Goal: Information Seeking & Learning: Check status

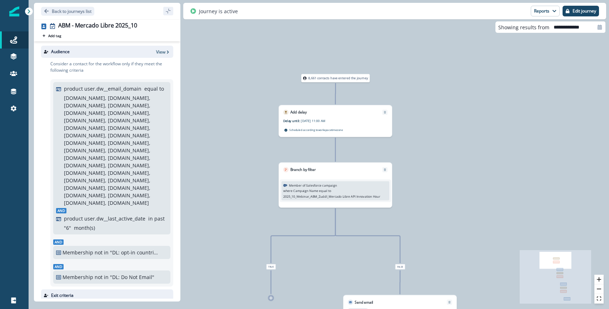
scroll to position [25, 0]
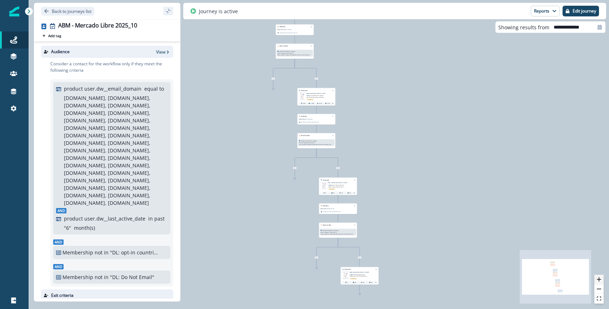
click at [599, 280] on icon "zoom in" at bounding box center [599, 279] width 4 height 4
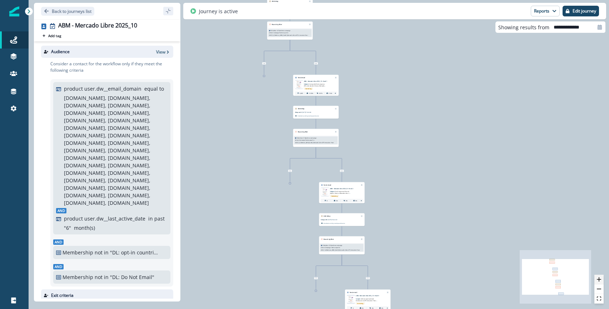
click at [599, 280] on icon "zoom in" at bounding box center [599, 279] width 4 height 4
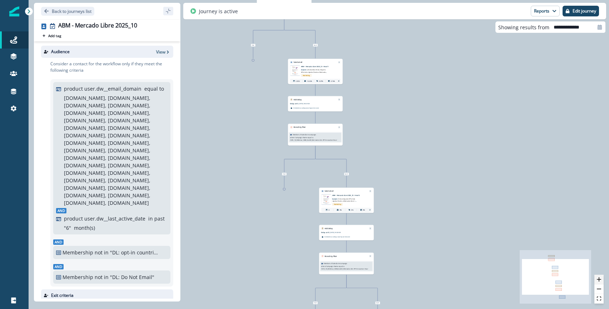
click at [599, 280] on icon "zoom in" at bounding box center [599, 279] width 4 height 4
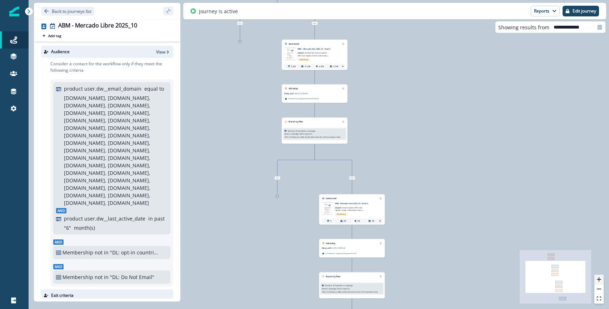
click at [599, 280] on icon "zoom in" at bounding box center [599, 279] width 4 height 4
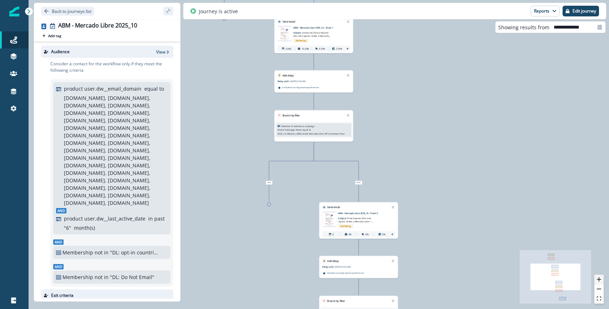
click at [599, 280] on icon "zoom in" at bounding box center [599, 279] width 4 height 4
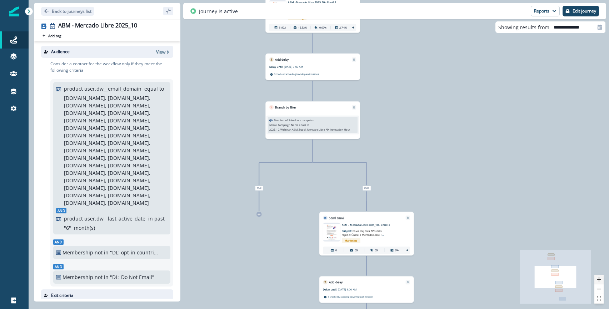
click at [599, 280] on icon "zoom in" at bounding box center [599, 279] width 4 height 4
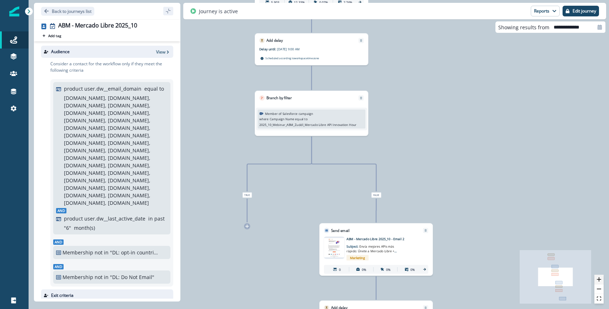
click at [599, 280] on icon "zoom in" at bounding box center [599, 279] width 4 height 4
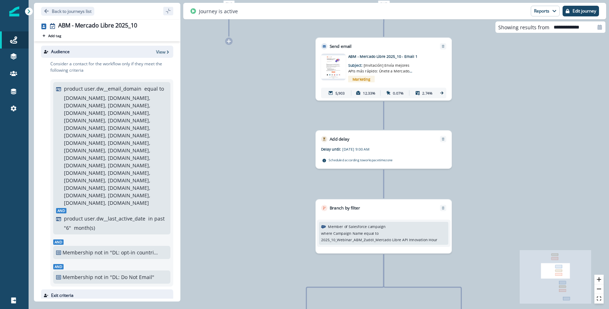
click at [441, 96] on div "5,903 12.33% 0.07% 2.74%" at bounding box center [383, 93] width 125 height 11
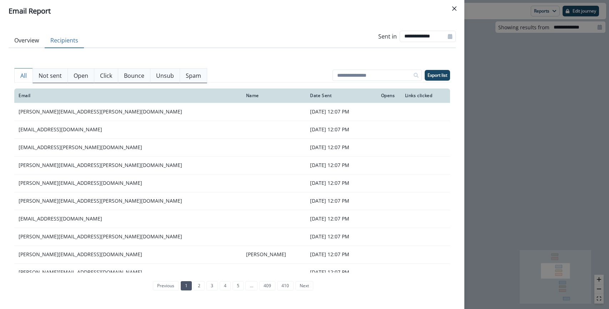
click at [74, 43] on button "Recipients" at bounding box center [64, 40] width 39 height 15
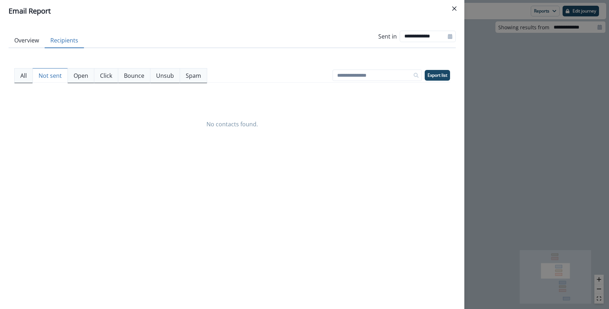
click at [55, 74] on p "Not sent" at bounding box center [50, 75] width 23 height 9
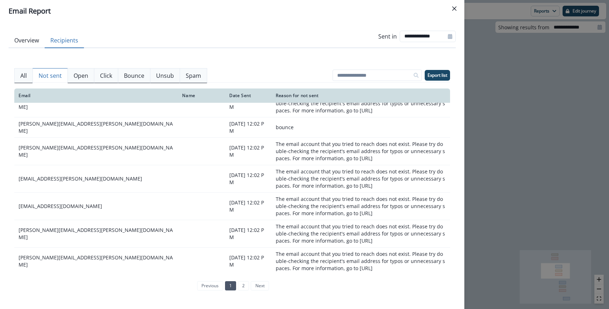
scroll to position [204, 0]
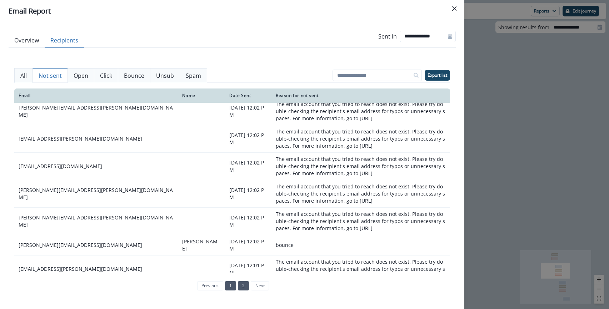
click at [246, 287] on link "2" at bounding box center [243, 285] width 11 height 9
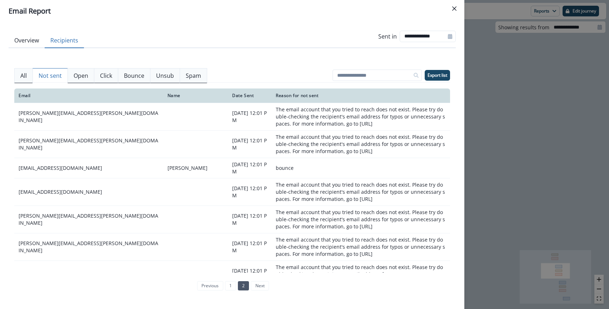
scroll to position [214, 0]
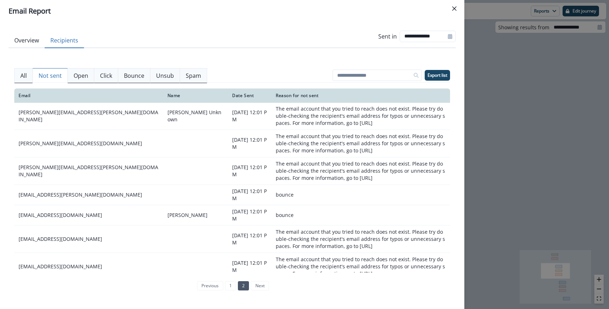
click at [260, 285] on li "next" at bounding box center [259, 285] width 20 height 9
click at [22, 78] on p "All" at bounding box center [23, 75] width 6 height 9
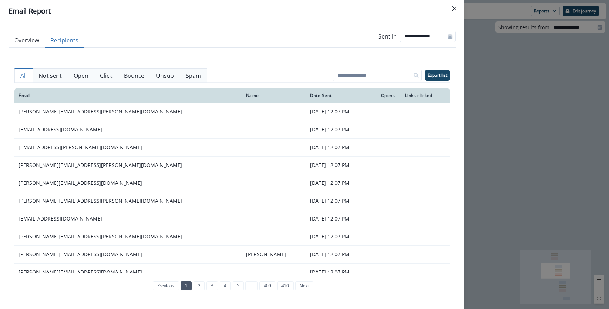
click at [54, 76] on p "Not sent" at bounding box center [50, 75] width 23 height 9
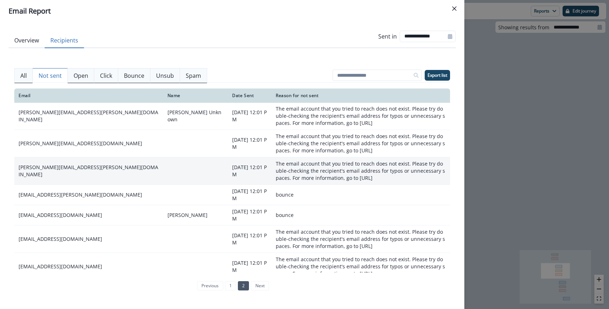
scroll to position [0, 0]
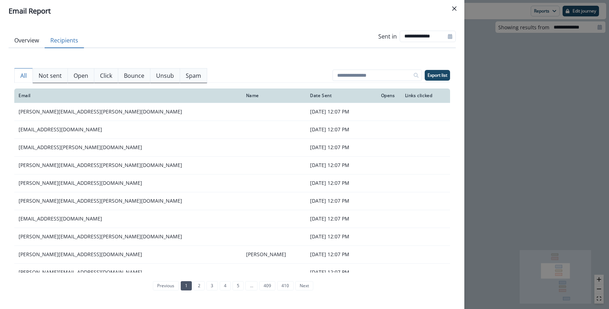
click at [26, 77] on p "All" at bounding box center [23, 75] width 6 height 9
click at [26, 39] on button "Overview" at bounding box center [27, 40] width 36 height 15
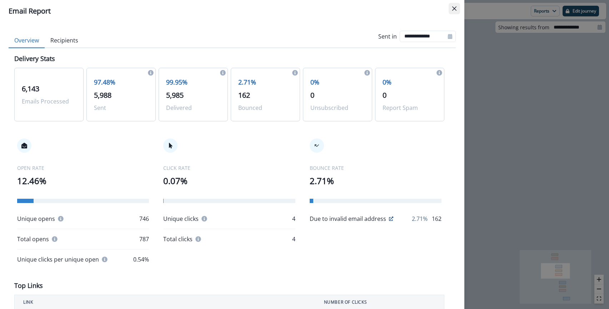
click at [453, 9] on icon "Close" at bounding box center [454, 8] width 4 height 4
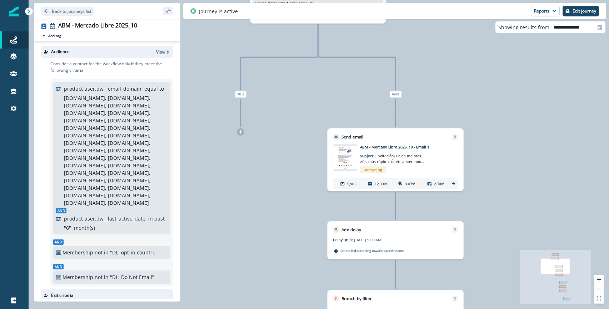
click at [455, 182] on icon at bounding box center [453, 183] width 5 height 5
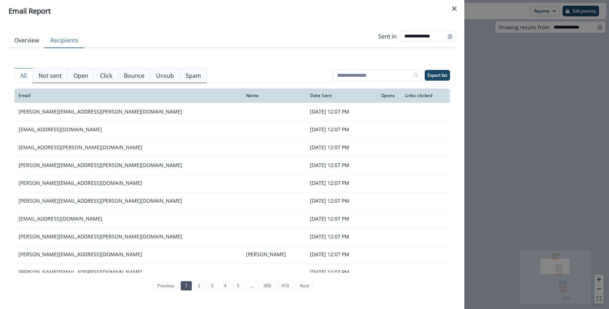
click at [64, 44] on button "Recipients" at bounding box center [64, 40] width 39 height 15
click at [189, 79] on p "Spam" at bounding box center [193, 75] width 15 height 9
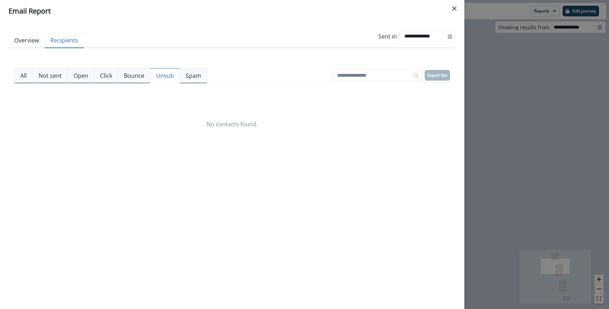
click at [164, 77] on p "Unsub" at bounding box center [165, 75] width 18 height 9
click at [141, 72] on p "Bounce" at bounding box center [134, 75] width 20 height 9
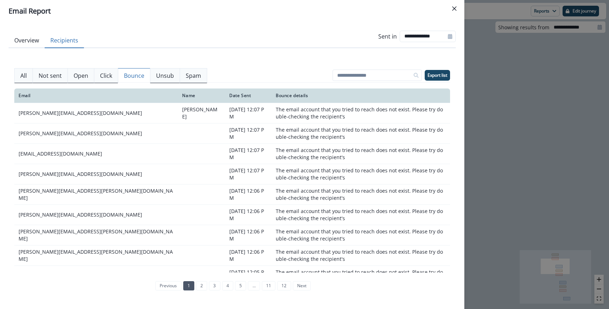
click at [162, 77] on p "Unsub" at bounding box center [165, 75] width 18 height 9
click at [130, 80] on button "Bounce" at bounding box center [134, 75] width 32 height 15
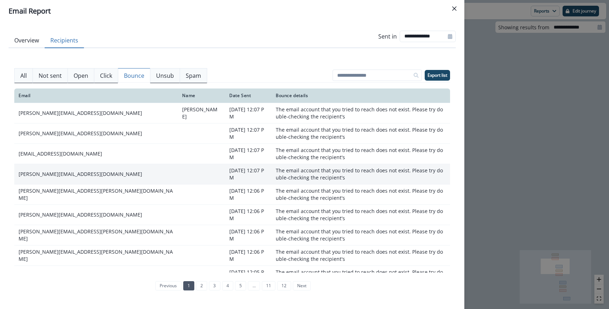
scroll to position [135, 0]
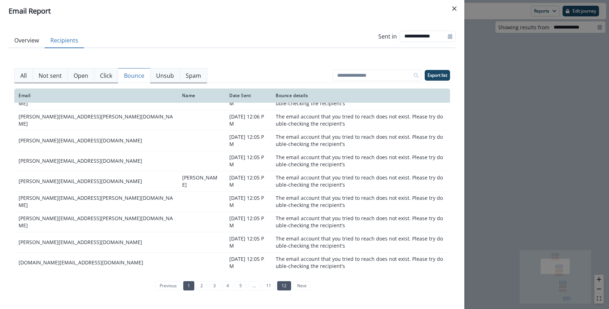
click at [277, 285] on link "12" at bounding box center [284, 285] width 14 height 9
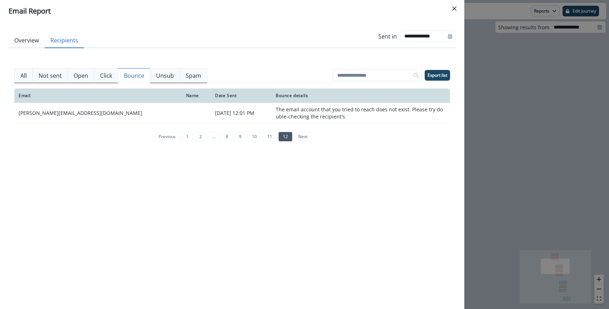
scroll to position [0, 0]
click at [128, 79] on p "Bounce" at bounding box center [134, 75] width 20 height 9
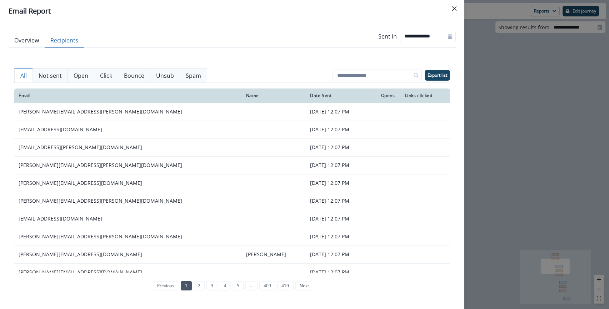
click at [28, 75] on button "All" at bounding box center [23, 75] width 19 height 15
click at [16, 40] on button "Overview" at bounding box center [27, 40] width 36 height 15
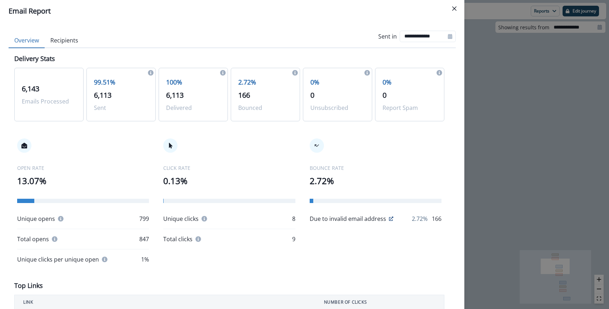
click at [66, 41] on button "Recipients" at bounding box center [64, 40] width 39 height 15
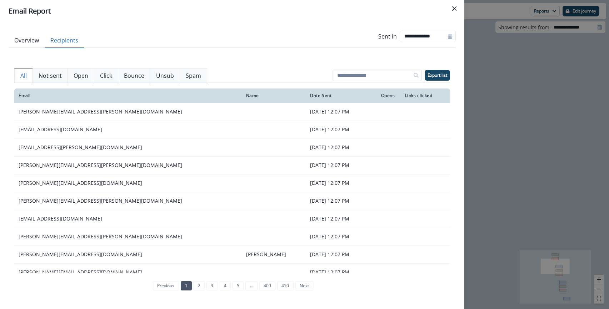
click at [168, 73] on p "Unsub" at bounding box center [165, 75] width 18 height 9
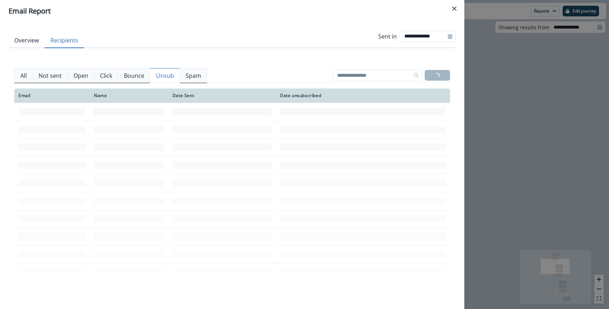
click at [136, 74] on p "Bounce" at bounding box center [134, 75] width 20 height 9
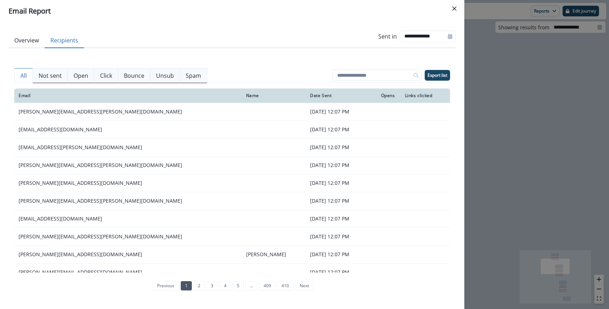
click at [22, 75] on p "All" at bounding box center [23, 75] width 6 height 9
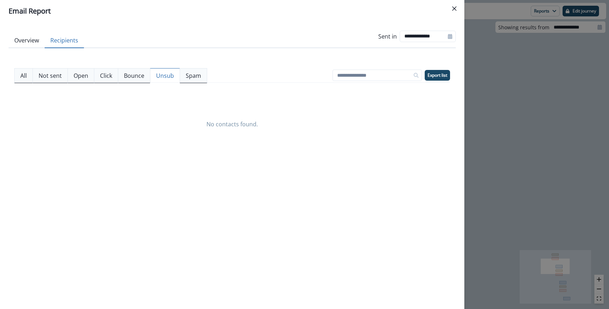
click at [171, 76] on p "Unsub" at bounding box center [165, 75] width 18 height 9
click at [191, 75] on p "Spam" at bounding box center [193, 75] width 15 height 9
click at [167, 76] on p "Unsub" at bounding box center [165, 75] width 18 height 9
click at [202, 75] on button "Spam" at bounding box center [193, 75] width 27 height 15
click at [17, 78] on button "All" at bounding box center [23, 75] width 19 height 15
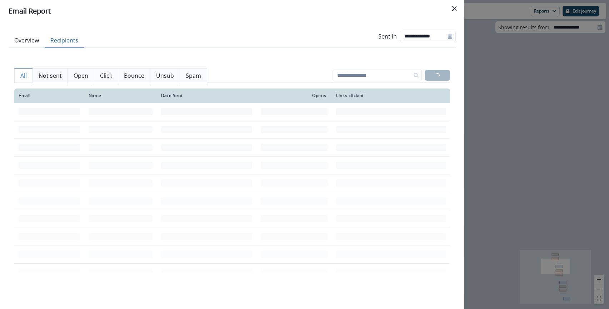
click at [19, 41] on button "Overview" at bounding box center [27, 40] width 36 height 15
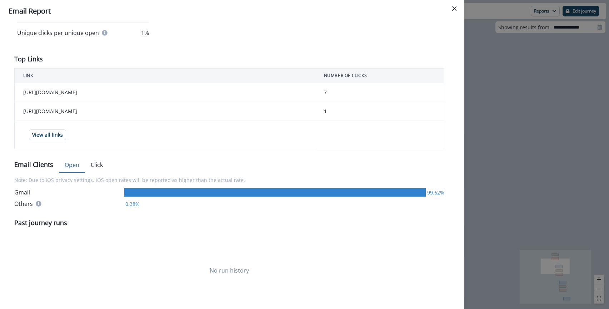
scroll to position [240, 0]
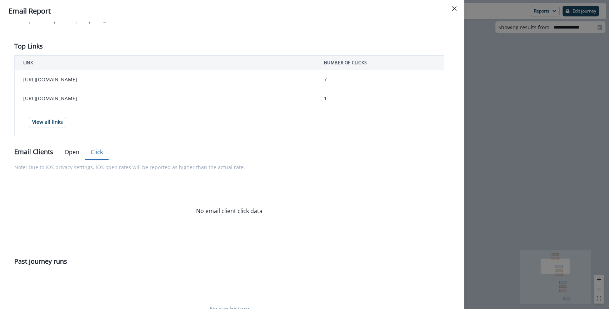
click at [91, 160] on button "Click" at bounding box center [97, 152] width 24 height 15
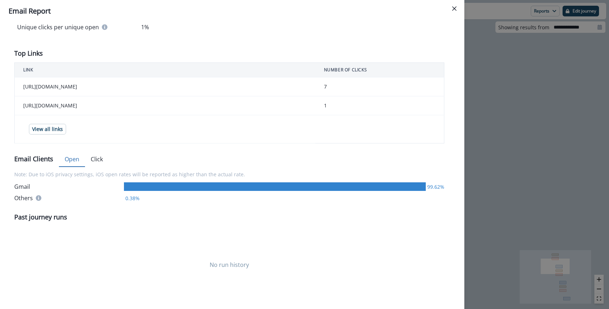
click at [72, 164] on button "Open" at bounding box center [72, 159] width 26 height 15
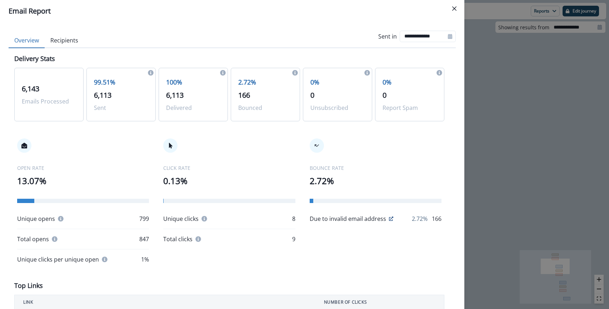
click at [62, 41] on button "Recipients" at bounding box center [64, 40] width 39 height 15
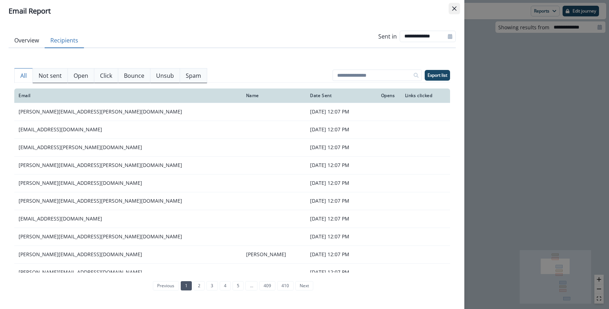
click at [453, 9] on icon "Close" at bounding box center [454, 8] width 4 height 4
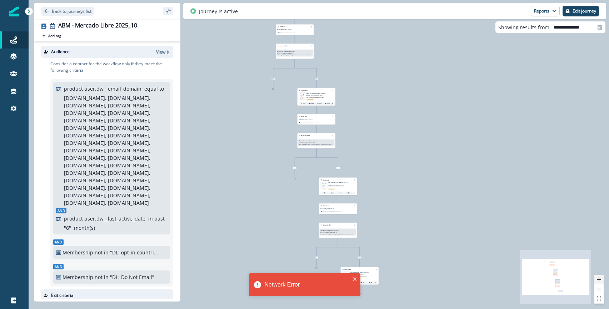
click at [598, 278] on icon "zoom in" at bounding box center [599, 279] width 4 height 4
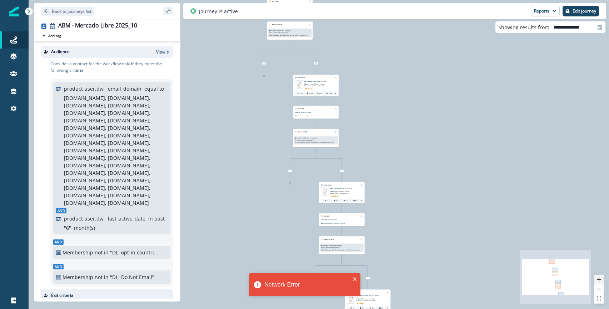
click at [598, 278] on icon "zoom in" at bounding box center [599, 279] width 4 height 4
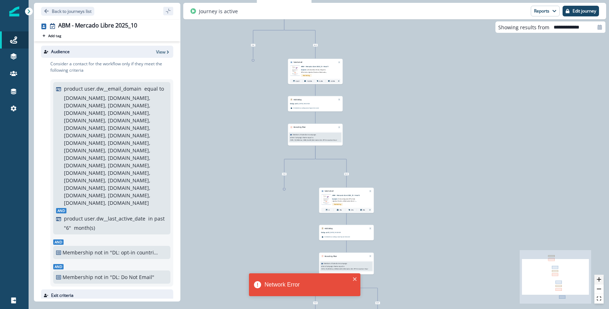
click at [598, 278] on icon "zoom in" at bounding box center [599, 279] width 4 height 4
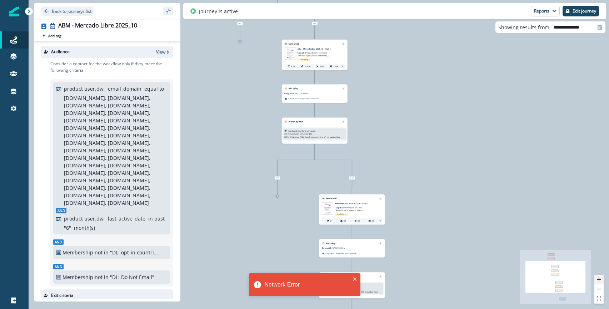
click at [598, 278] on icon "zoom in" at bounding box center [599, 279] width 4 height 4
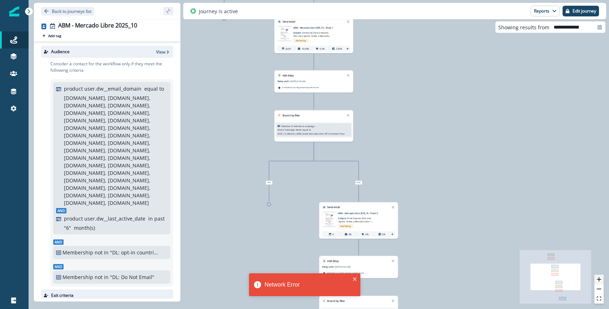
click at [598, 278] on icon "zoom in" at bounding box center [599, 279] width 4 height 4
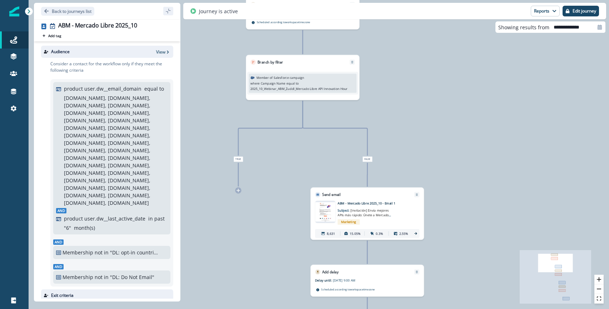
click at [417, 235] on icon at bounding box center [415, 234] width 4 height 4
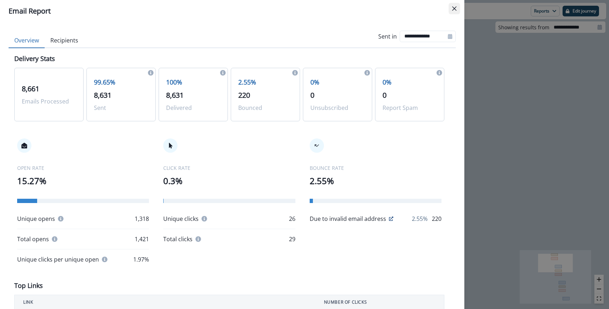
click at [453, 12] on button "Close" at bounding box center [453, 8] width 11 height 11
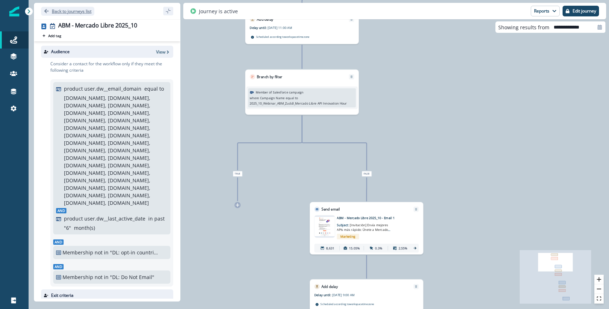
click at [49, 13] on button "Back to journeys list" at bounding box center [67, 11] width 53 height 9
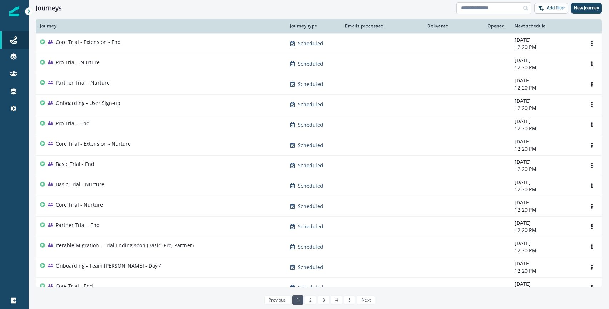
click at [500, 9] on input at bounding box center [493, 7] width 75 height 11
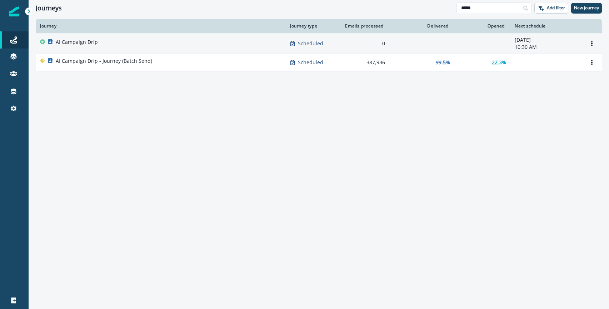
type input "*****"
click at [90, 44] on p "AI Campaign Drip" at bounding box center [77, 42] width 42 height 7
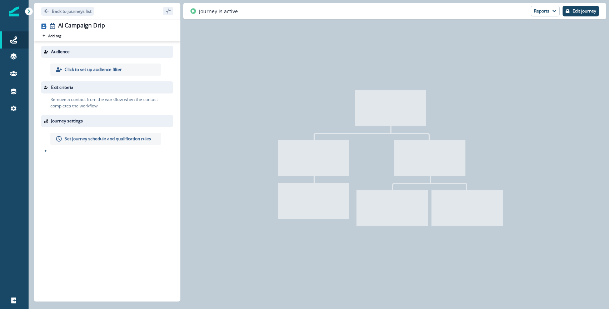
type input "**********"
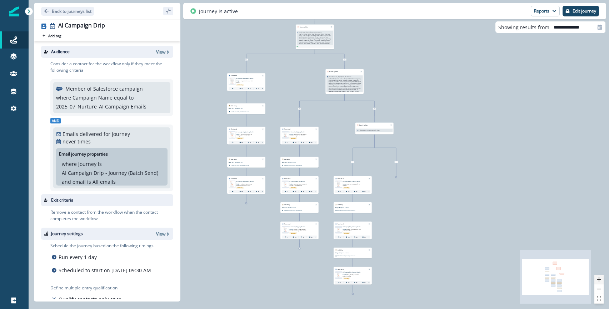
click at [596, 280] on button "zoom in" at bounding box center [598, 280] width 9 height 10
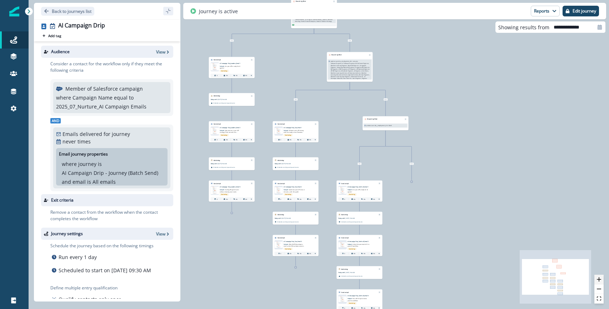
click at [596, 280] on button "zoom in" at bounding box center [598, 280] width 9 height 10
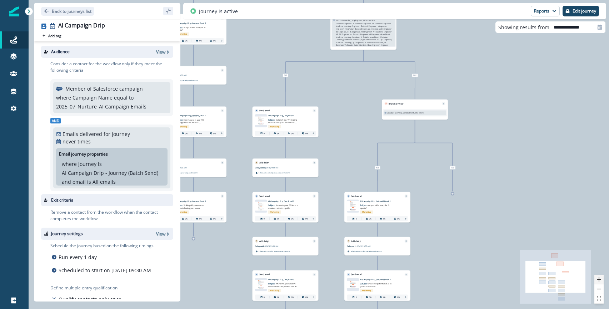
click at [596, 280] on button "zoom in" at bounding box center [598, 280] width 9 height 10
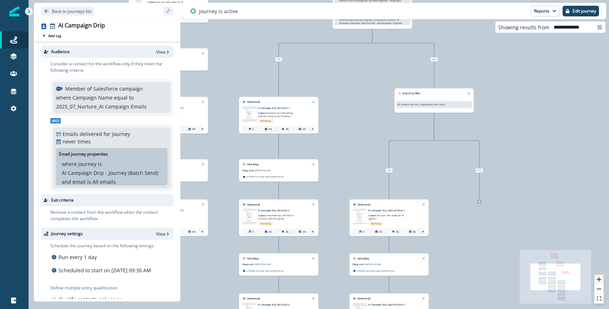
click at [596, 280] on button "zoom in" at bounding box center [598, 280] width 9 height 10
